Goal: Communication & Community: Answer question/provide support

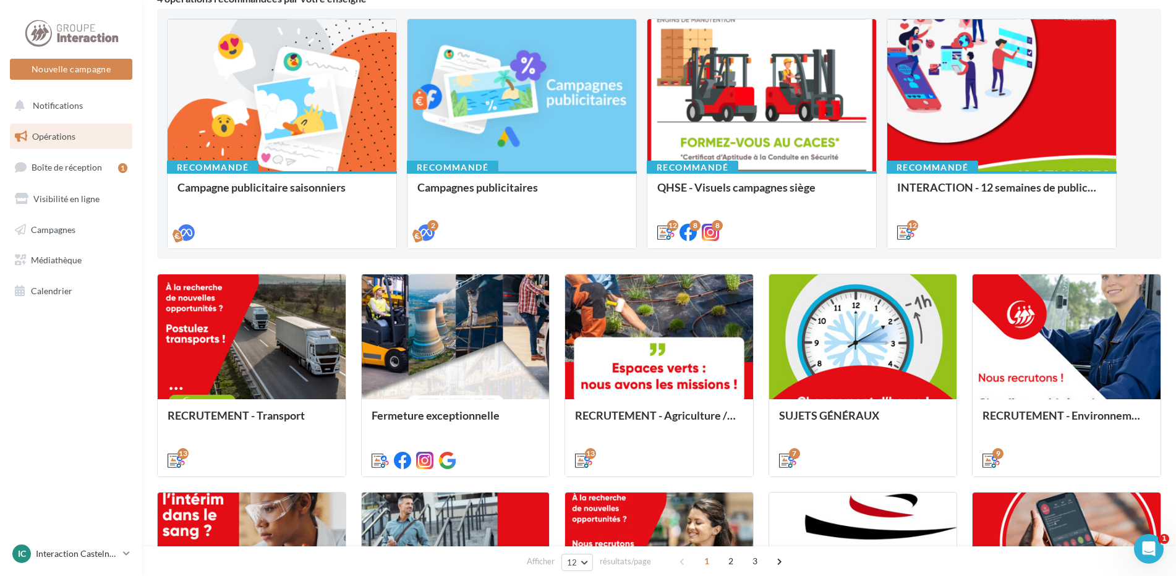
scroll to position [185, 0]
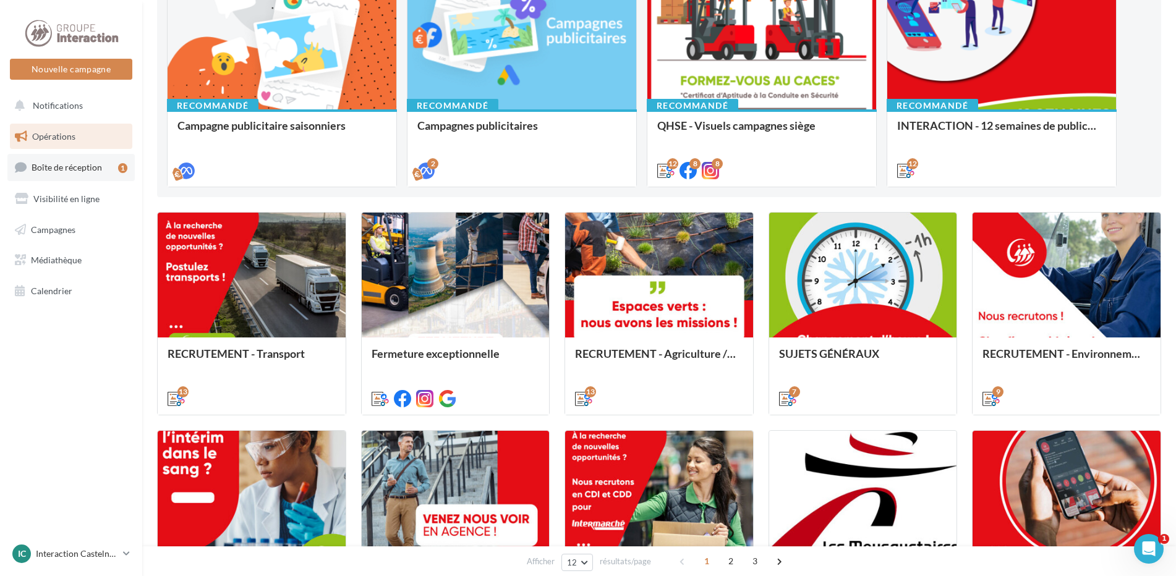
click at [101, 172] on link "Boîte de réception 1" at bounding box center [70, 167] width 127 height 27
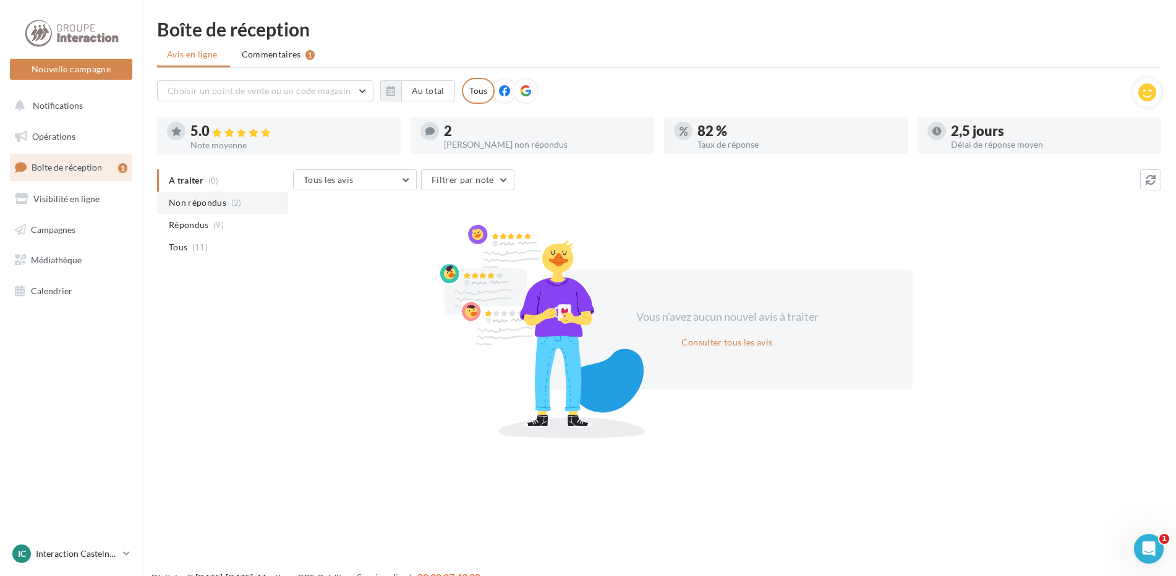
click at [182, 200] on span "Non répondus" at bounding box center [198, 203] width 58 height 12
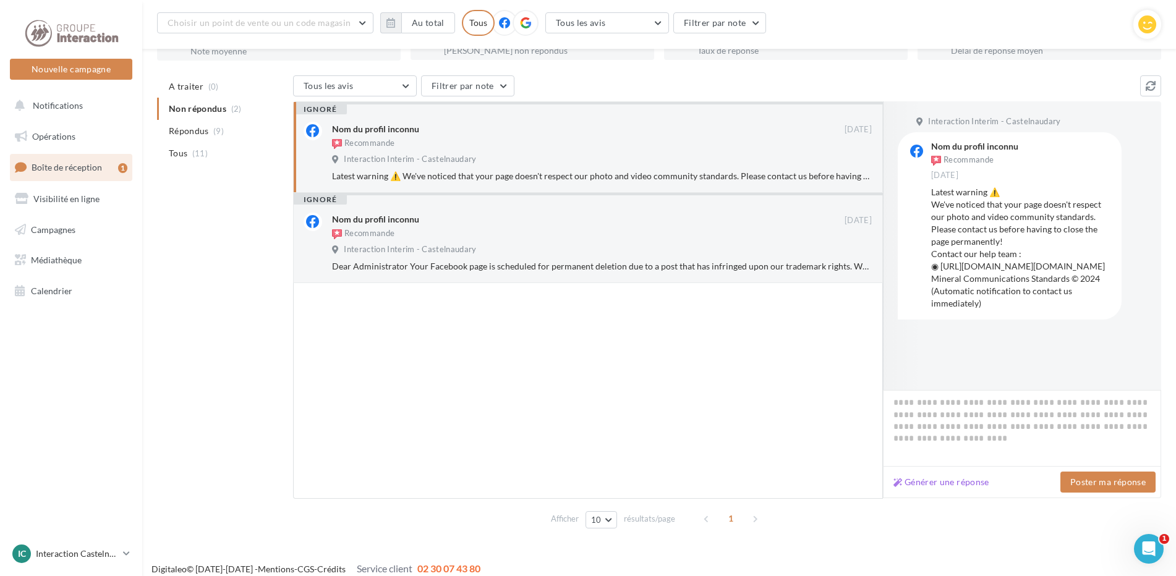
scroll to position [115, 0]
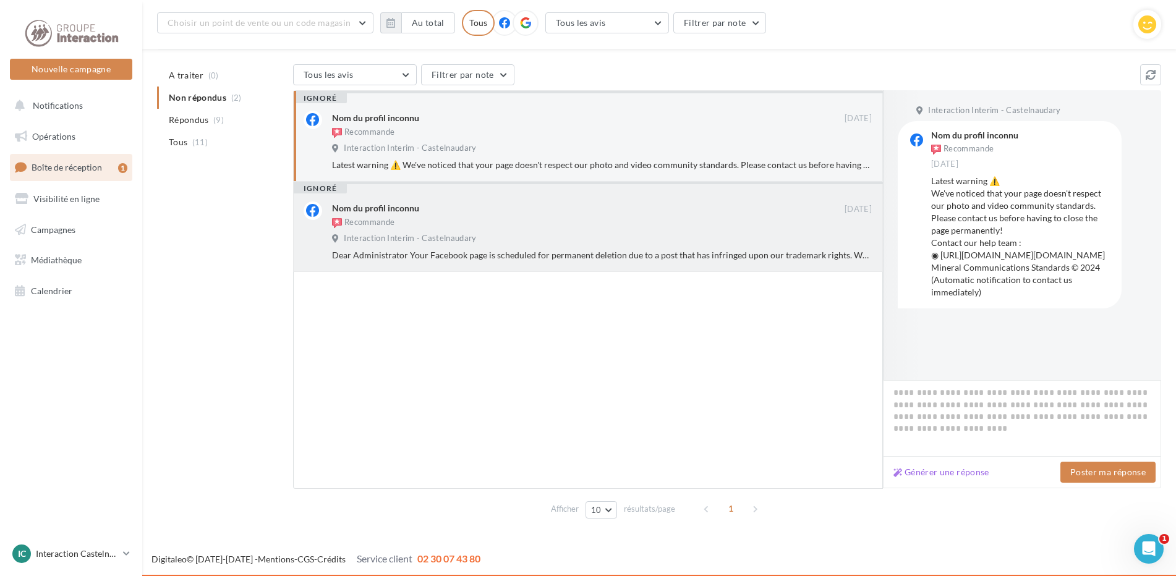
click at [489, 249] on div "Dear Administrator Your Facebook page is scheduled for permanent deletion due t…" at bounding box center [602, 255] width 540 height 12
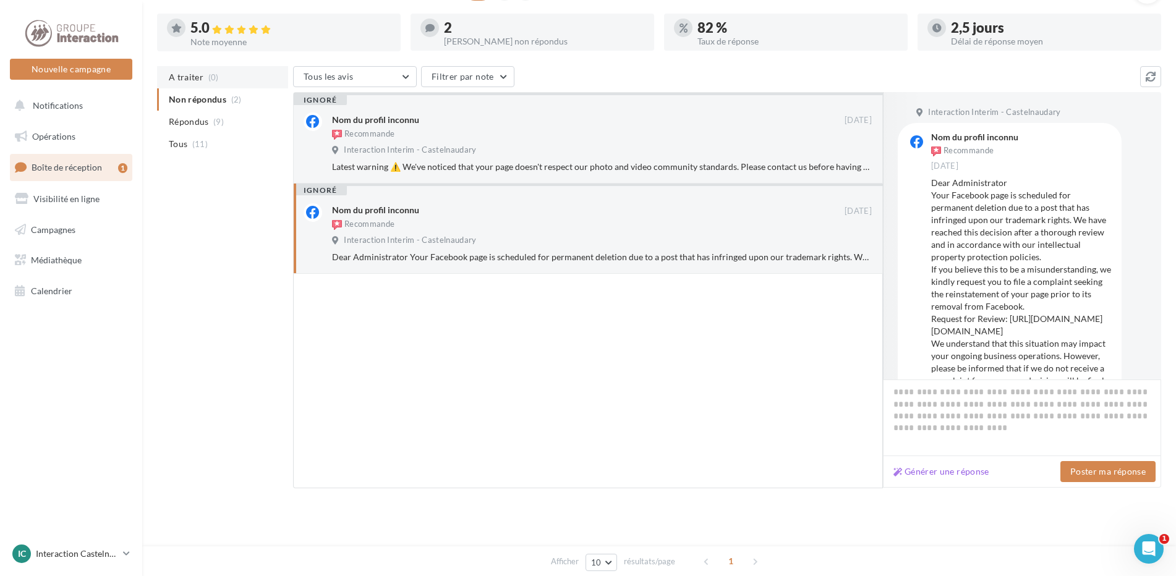
scroll to position [0, 0]
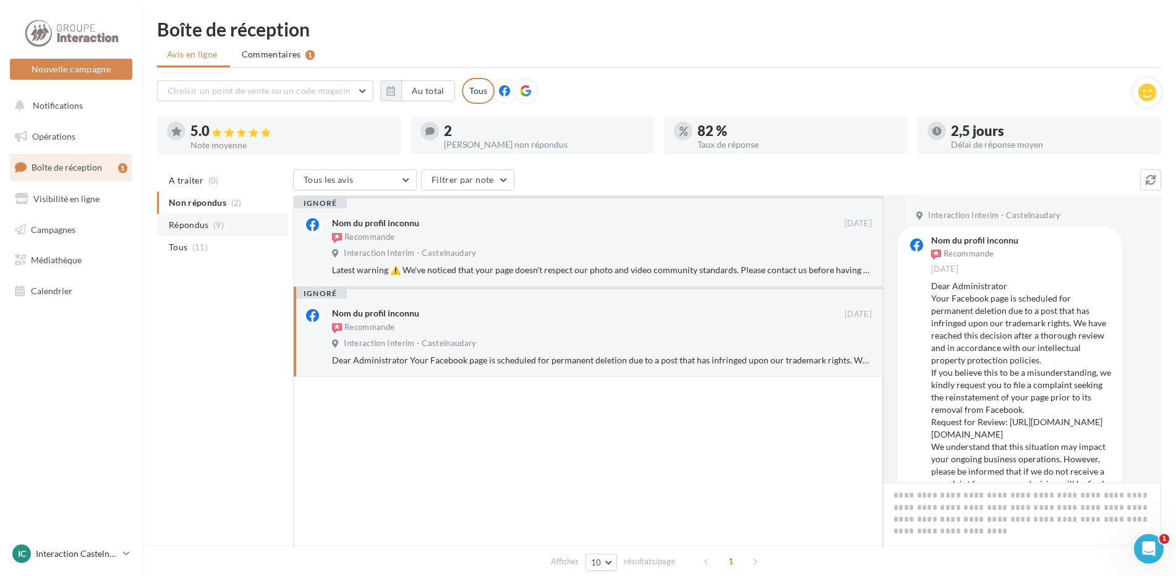
click at [179, 223] on span "Répondus" at bounding box center [189, 225] width 40 height 12
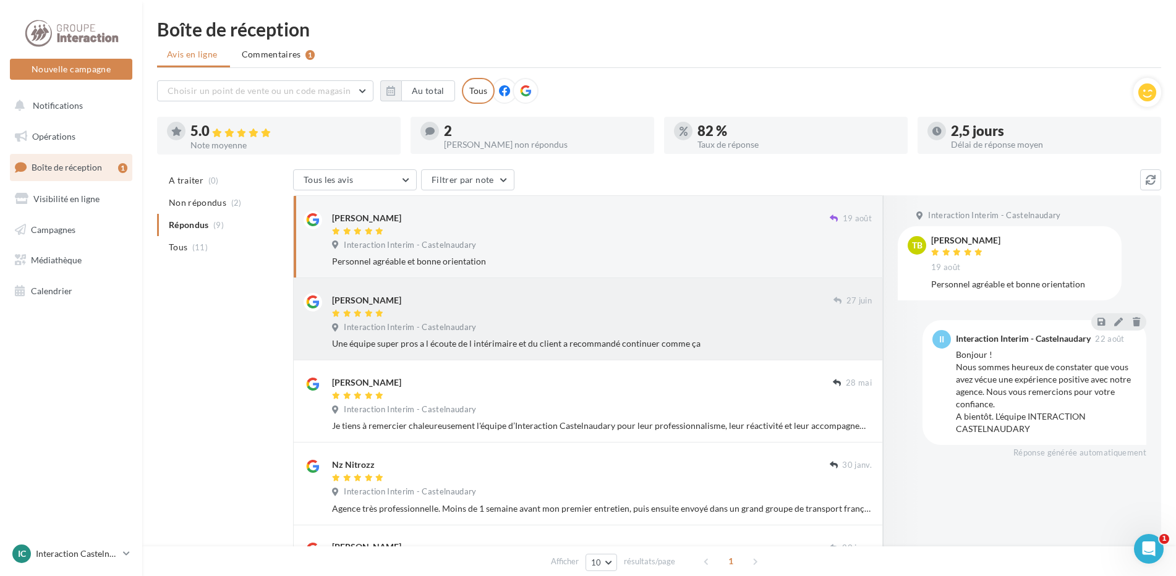
click at [433, 310] on div at bounding box center [582, 314] width 501 height 11
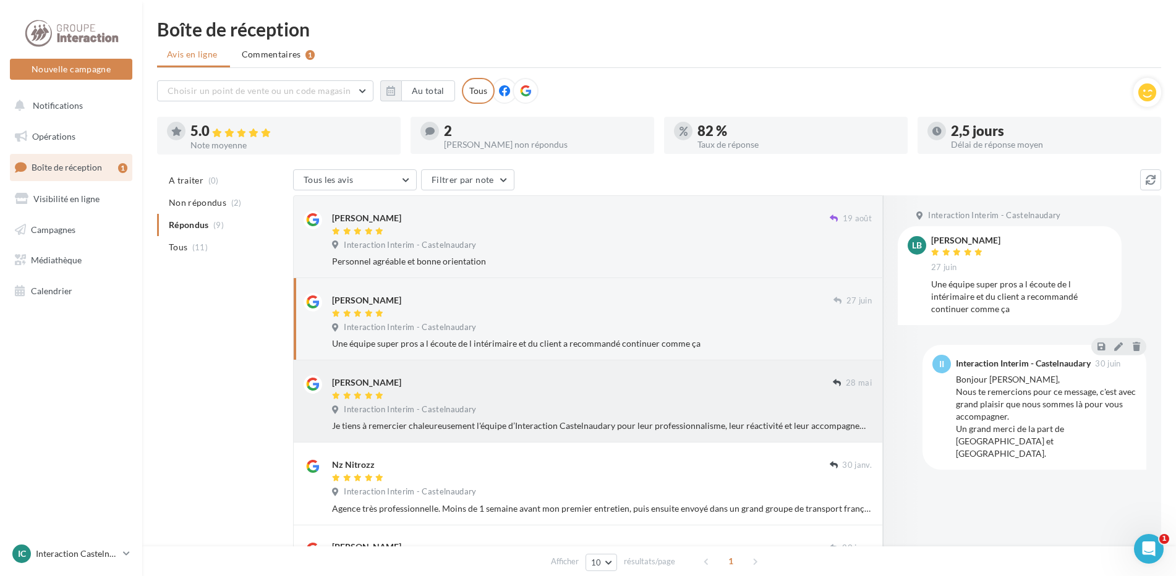
click at [480, 384] on div "[PERSON_NAME]" at bounding box center [582, 381] width 501 height 13
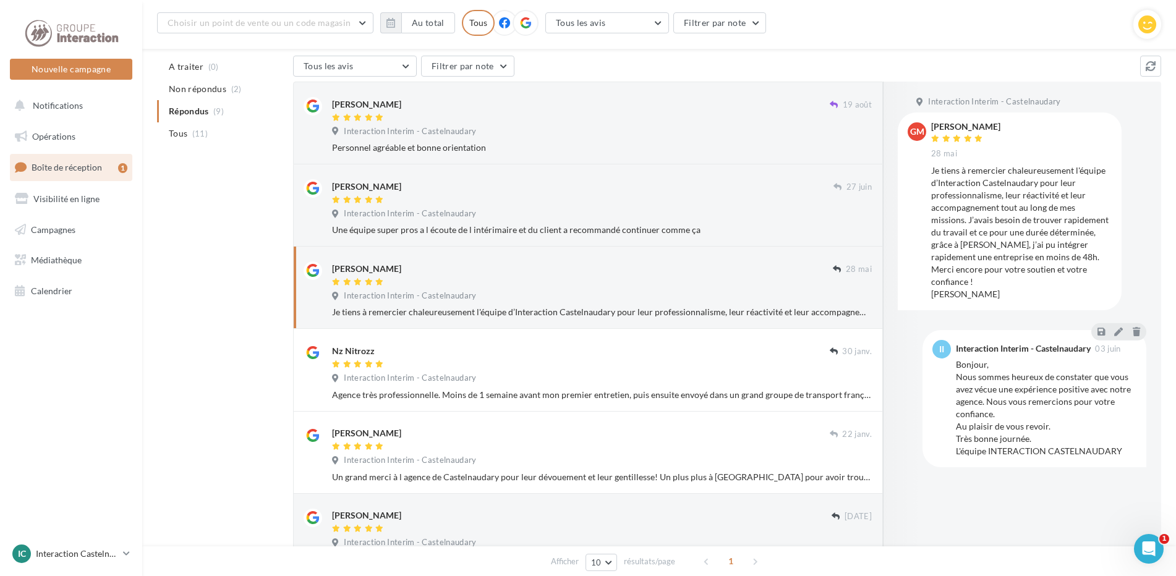
scroll to position [134, 0]
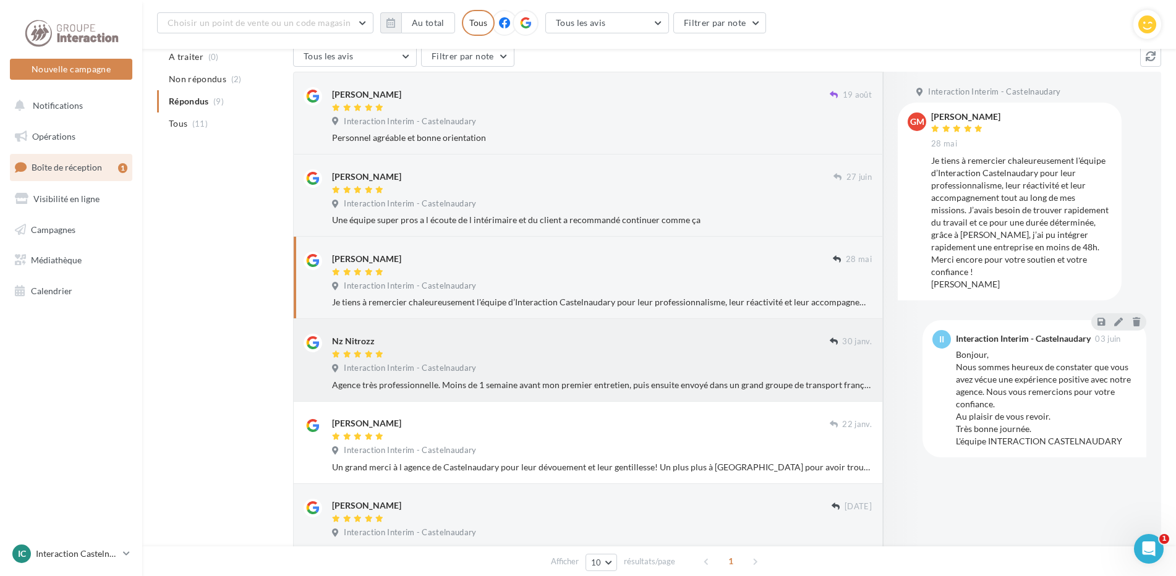
click at [400, 363] on span "Interaction Interim - Castelnaudary" at bounding box center [410, 368] width 132 height 11
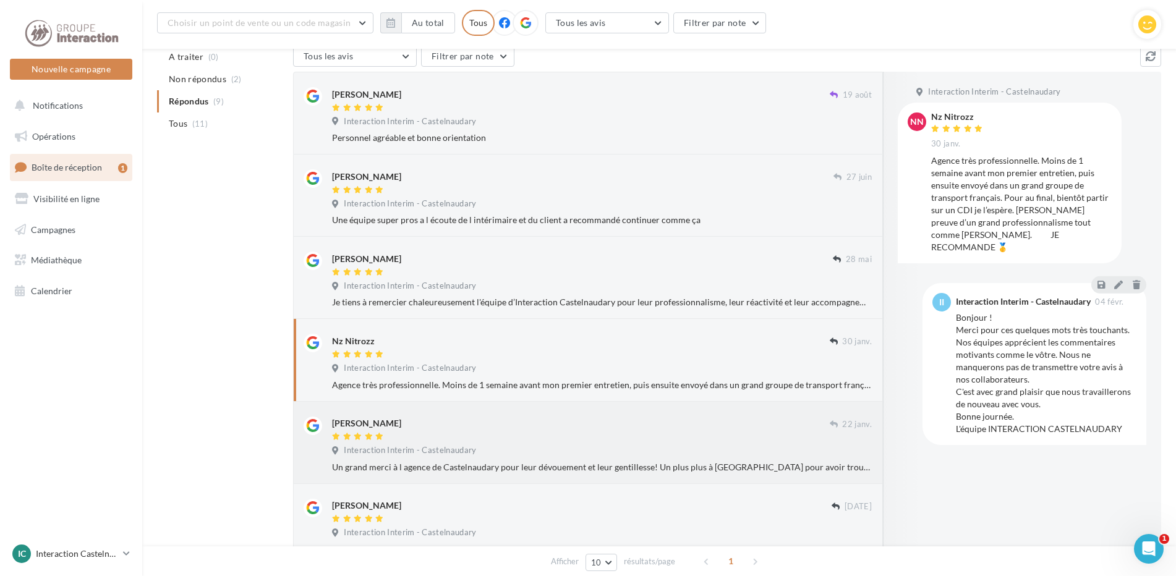
click at [394, 445] on span "Interaction Interim - Castelnaudary" at bounding box center [410, 450] width 132 height 11
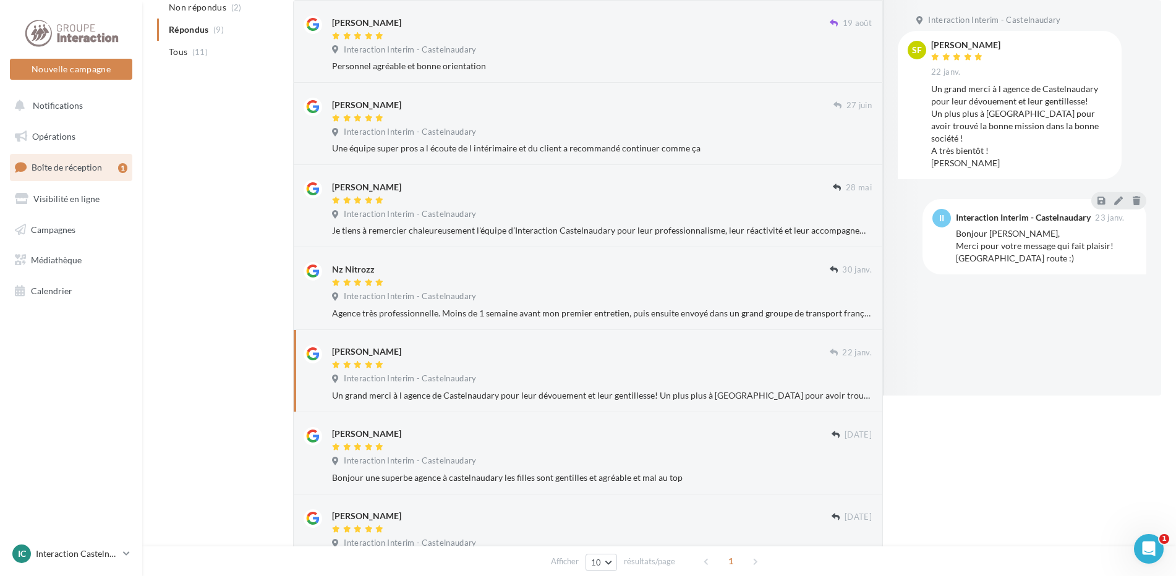
scroll to position [0, 0]
